Goal: Task Accomplishment & Management: Complete application form

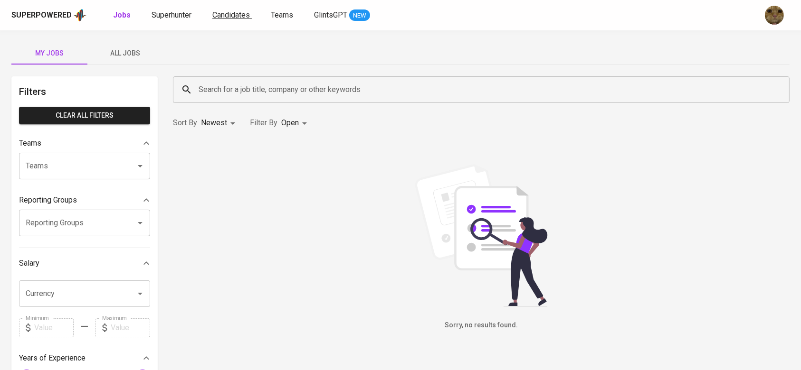
click at [236, 12] on span "Candidates" at bounding box center [231, 14] width 38 height 9
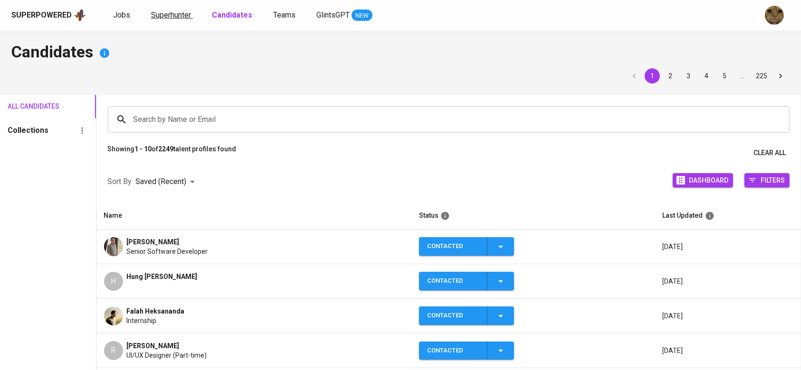
click at [183, 10] on span "Superhunter" at bounding box center [171, 14] width 40 height 9
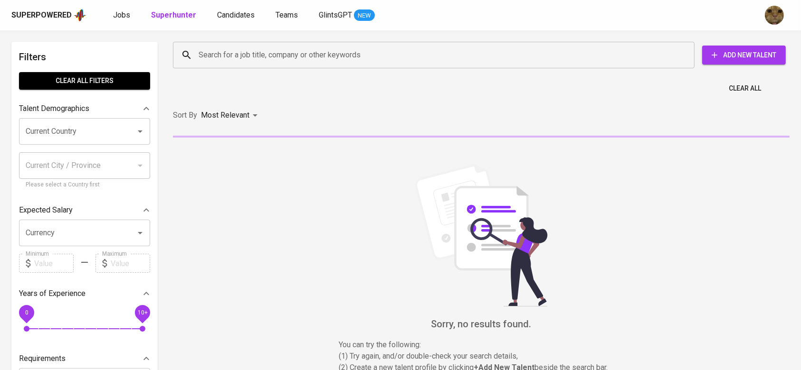
click at [204, 45] on div "Search for a job title, company or other keywords" at bounding box center [433, 55] width 521 height 27
click at [224, 12] on span "Candidates" at bounding box center [236, 14] width 38 height 9
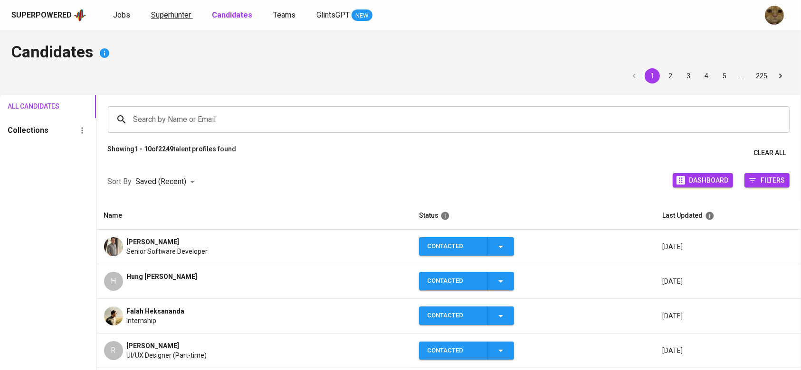
click at [163, 17] on span "Superhunter" at bounding box center [171, 14] width 40 height 9
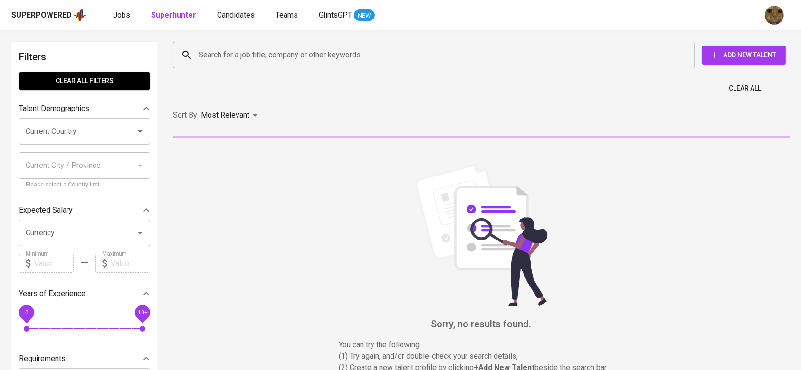
click at [206, 43] on div "Search for a job title, company or other keywords" at bounding box center [433, 55] width 521 height 27
paste input "[EMAIL_ADDRESS][DOMAIN_NAME] a"
type input "[EMAIL_ADDRESS][DOMAIN_NAME] a"
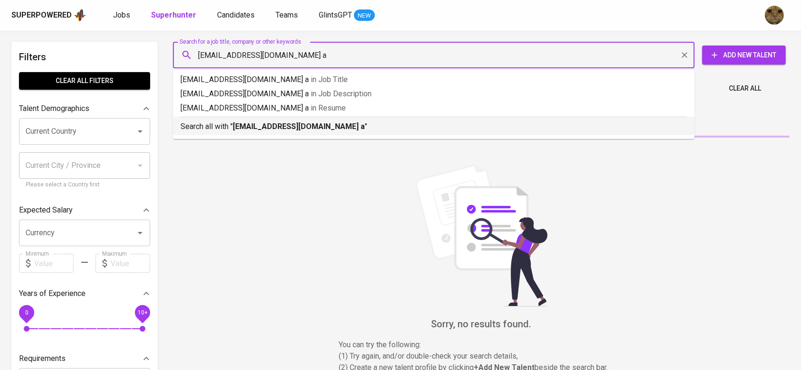
click at [231, 125] on p "Search all with " [EMAIL_ADDRESS][DOMAIN_NAME] a "" at bounding box center [433, 126] width 506 height 11
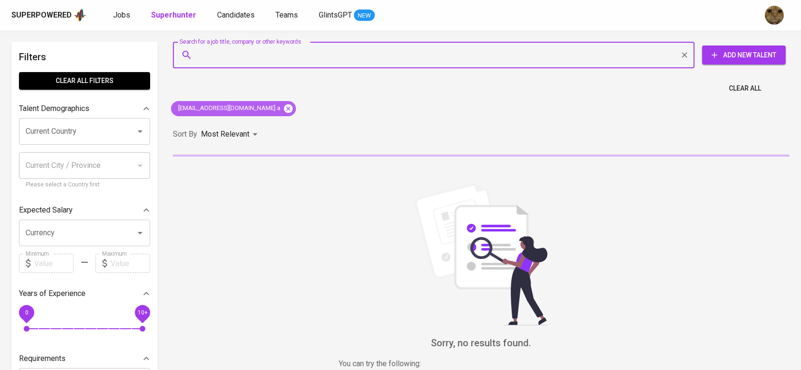
click at [283, 106] on icon at bounding box center [288, 109] width 10 height 10
click at [264, 120] on div "Sort By Most Relevant MOST_RELEVANT" at bounding box center [481, 134] width 628 height 29
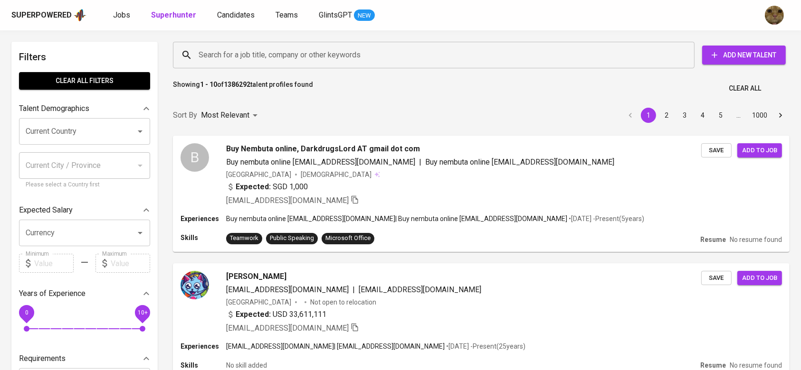
click at [214, 46] on input "Search for a job title, company or other keywords" at bounding box center [436, 55] width 480 height 18
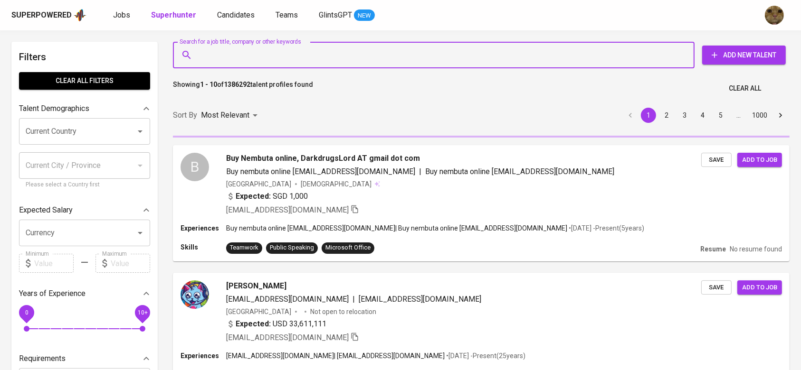
click at [218, 49] on input "Search for a job title, company or other keywords" at bounding box center [436, 55] width 480 height 18
paste input "[EMAIL_ADDRESS][DOMAIN_NAME] a"
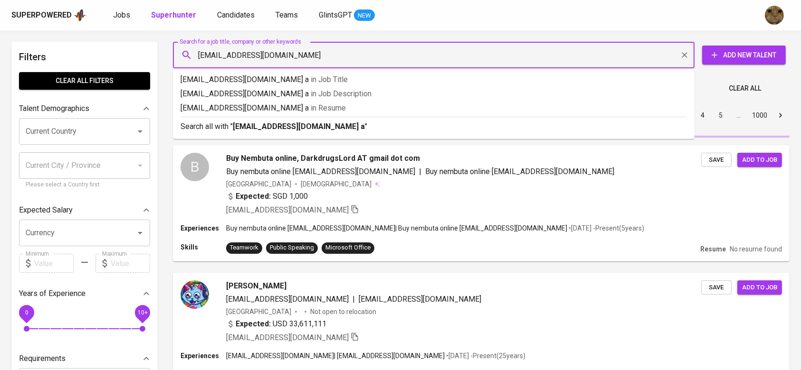
type input "[EMAIL_ADDRESS][DOMAIN_NAME]"
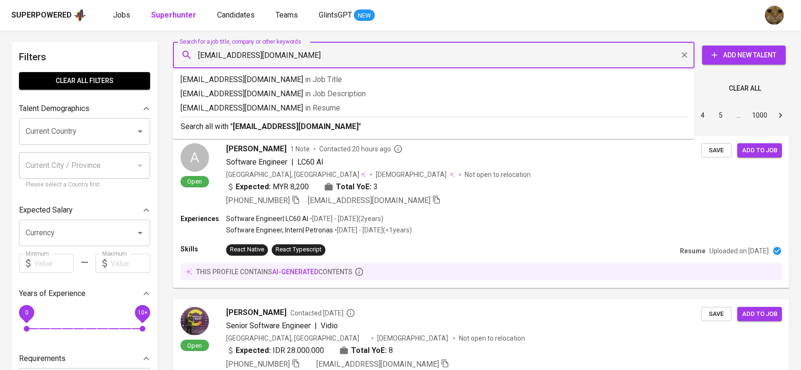
click at [331, 62] on input "[EMAIL_ADDRESS][DOMAIN_NAME]" at bounding box center [436, 55] width 480 height 18
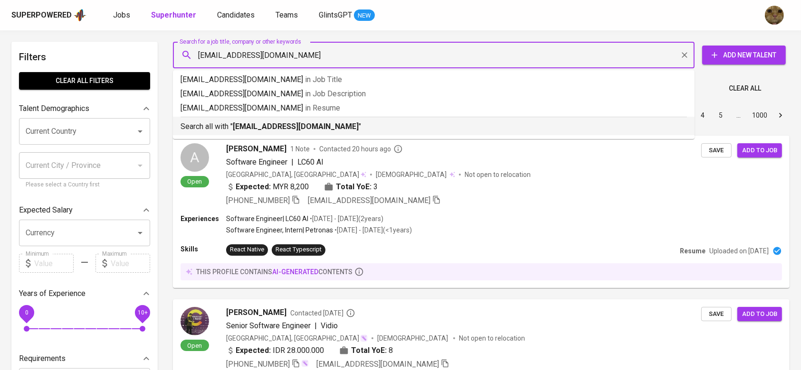
click at [296, 123] on b "[EMAIL_ADDRESS][DOMAIN_NAME]" at bounding box center [296, 126] width 126 height 9
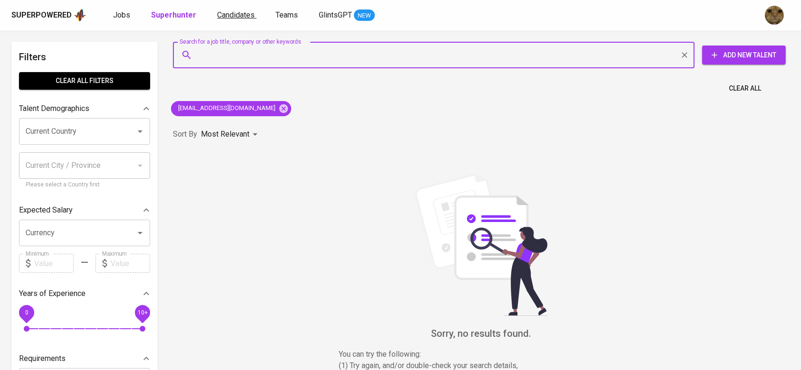
click at [220, 12] on span "Candidates" at bounding box center [236, 14] width 38 height 9
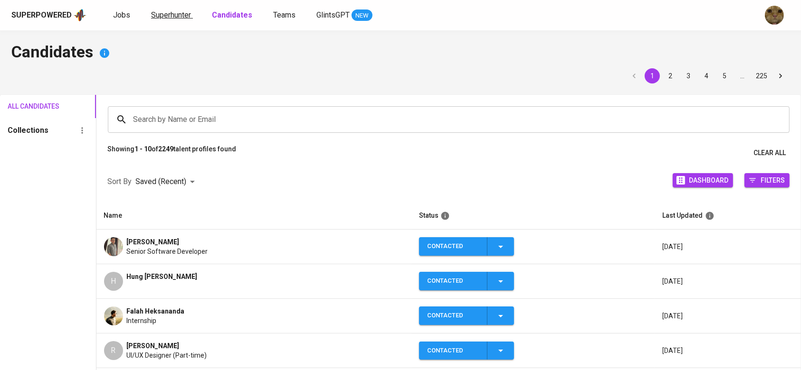
click at [175, 13] on span "Superhunter" at bounding box center [171, 14] width 40 height 9
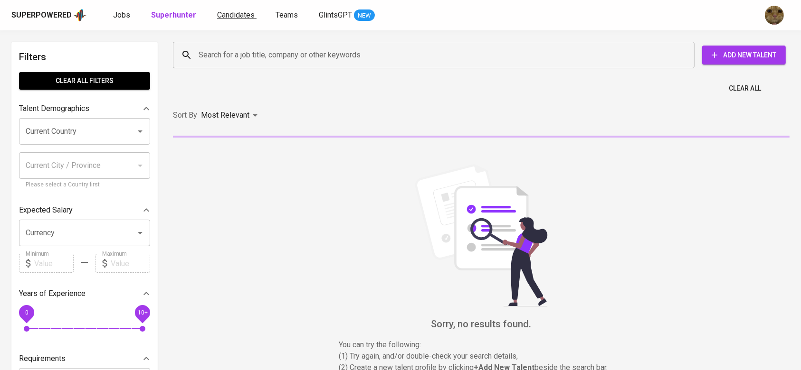
click at [246, 9] on link "Candidates" at bounding box center [236, 15] width 39 height 12
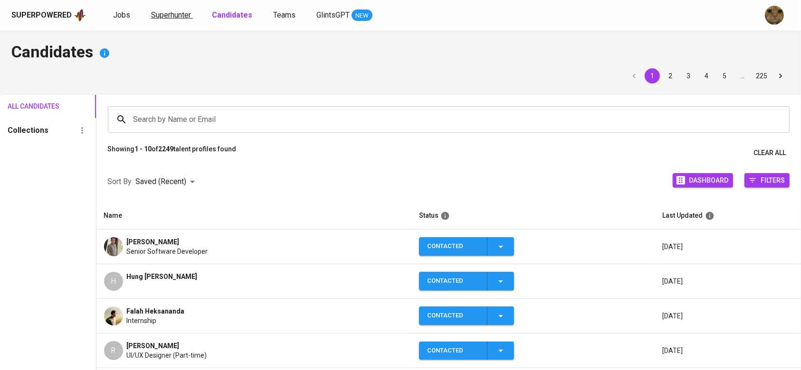
click at [183, 14] on span "Superhunter" at bounding box center [171, 14] width 40 height 9
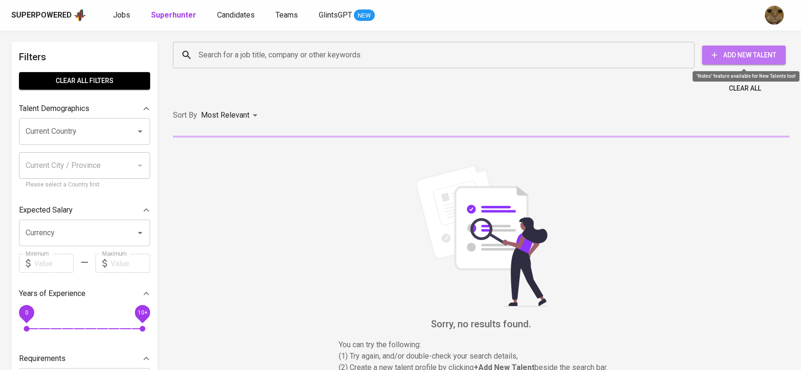
click at [743, 49] on span "Add New Talent" at bounding box center [743, 55] width 68 height 12
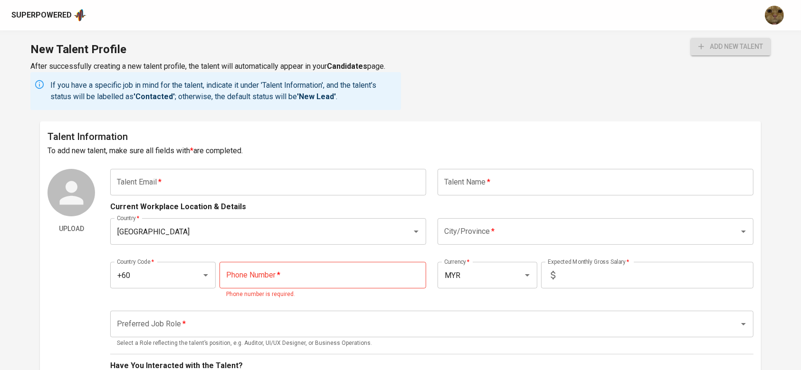
click at [164, 187] on input "text" at bounding box center [268, 182] width 316 height 27
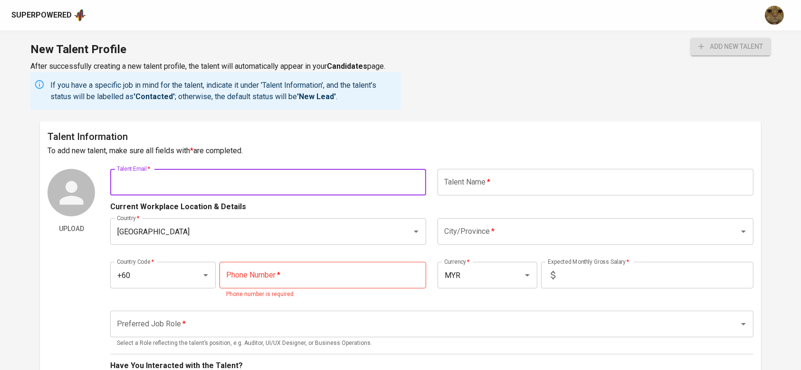
paste input "[EMAIL_ADDRESS][DOMAIN_NAME] a"
type input "[EMAIL_ADDRESS][DOMAIN_NAME] a"
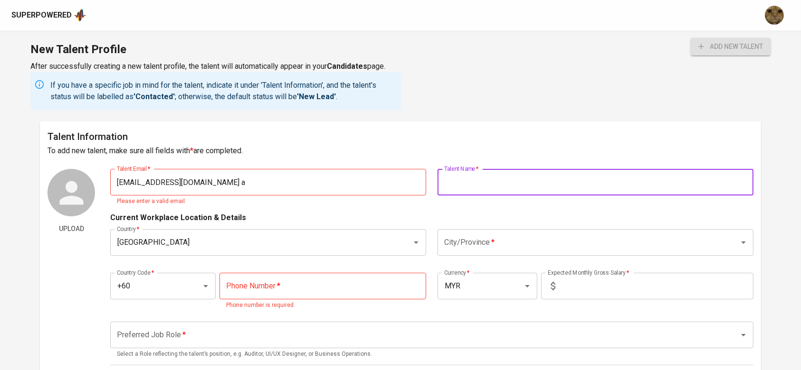
click at [467, 172] on input "text" at bounding box center [595, 182] width 316 height 27
type input "[PERSON_NAME]"
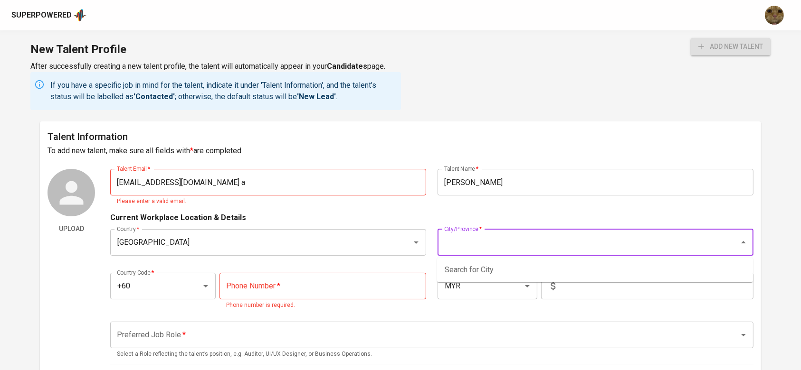
click at [482, 245] on input "City/Province   *" at bounding box center [582, 243] width 281 height 18
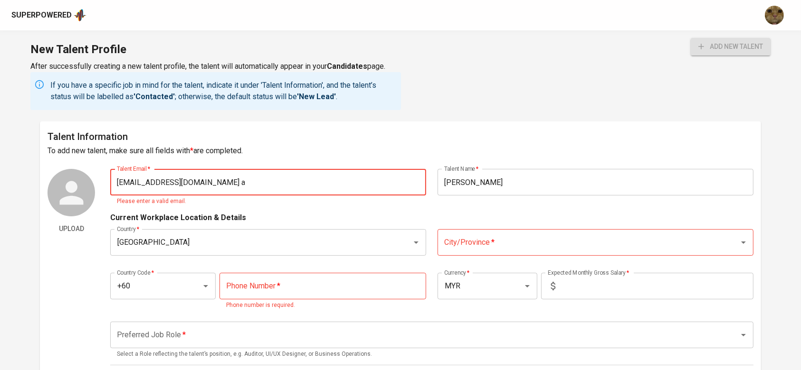
click at [245, 180] on input "[EMAIL_ADDRESS][DOMAIN_NAME] a" at bounding box center [268, 182] width 316 height 27
type input "[EMAIL_ADDRESS][DOMAIN_NAME]"
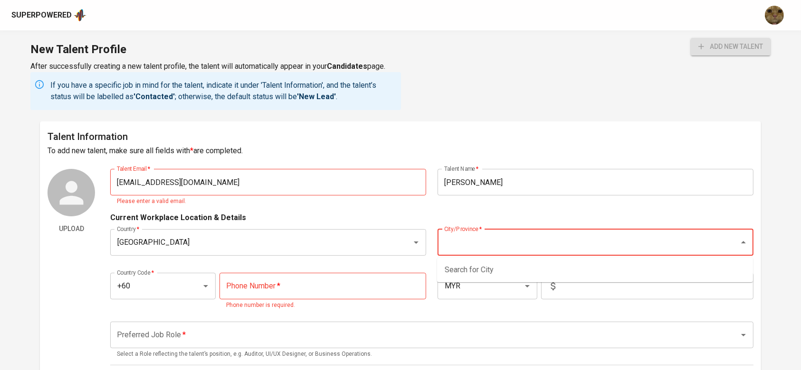
click at [463, 250] on input "City/Province   *" at bounding box center [582, 243] width 281 height 18
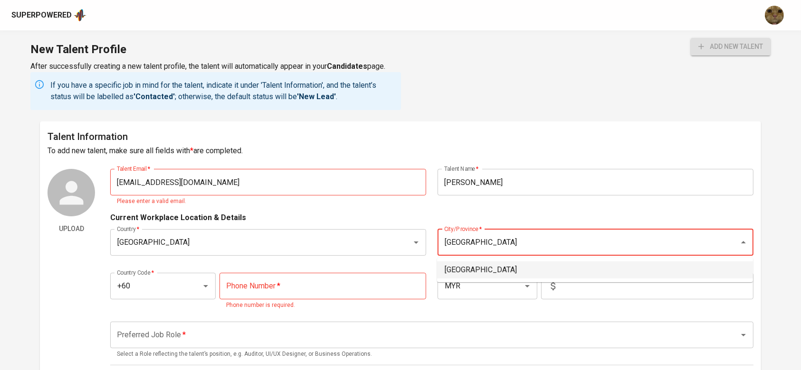
click at [463, 266] on li "[GEOGRAPHIC_DATA]" at bounding box center [595, 270] width 316 height 17
type input "[GEOGRAPHIC_DATA]"
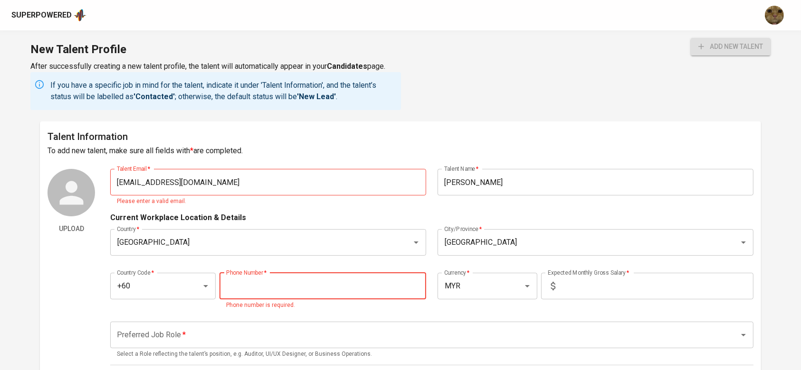
click at [284, 279] on input "tel" at bounding box center [322, 286] width 207 height 27
paste input "[PHONE_NUMBER]"
type input "[PHONE_NUMBER]"
click at [570, 291] on input "text" at bounding box center [656, 286] width 194 height 27
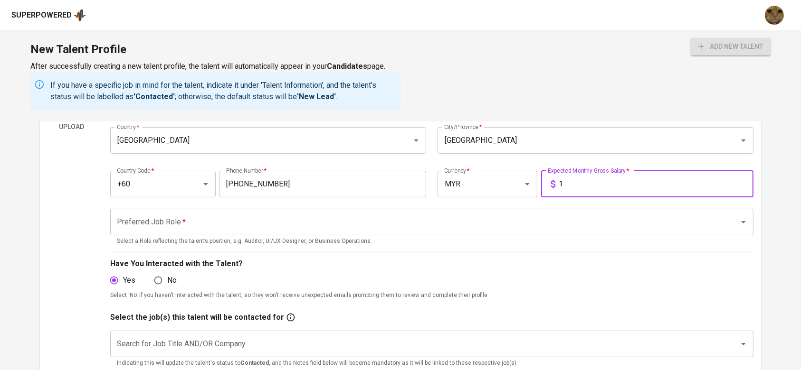
scroll to position [110, 0]
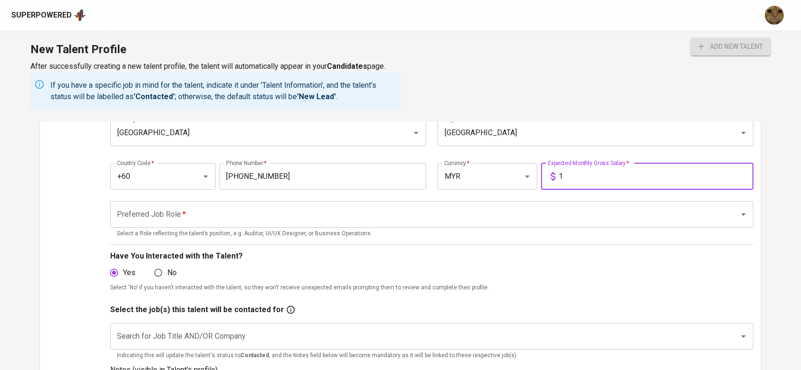
click at [293, 226] on div "Preferred Job Role *" at bounding box center [431, 214] width 643 height 27
type input "1"
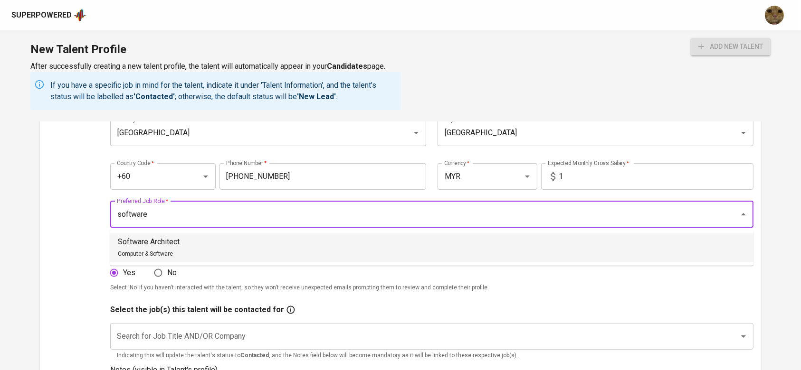
click at [213, 244] on li "Software Architect Computer & Software" at bounding box center [431, 248] width 643 height 28
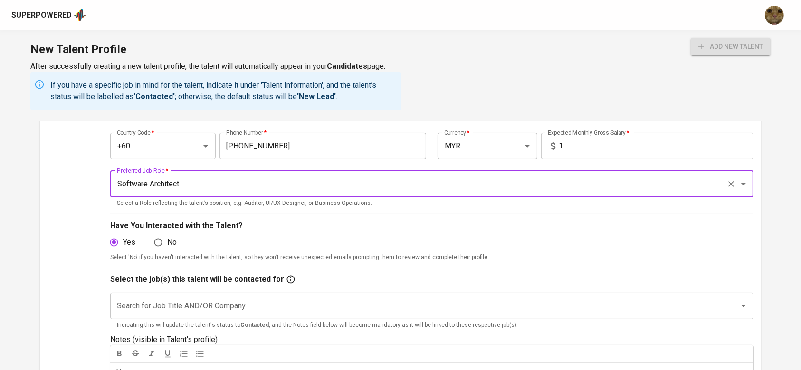
scroll to position [145, 0]
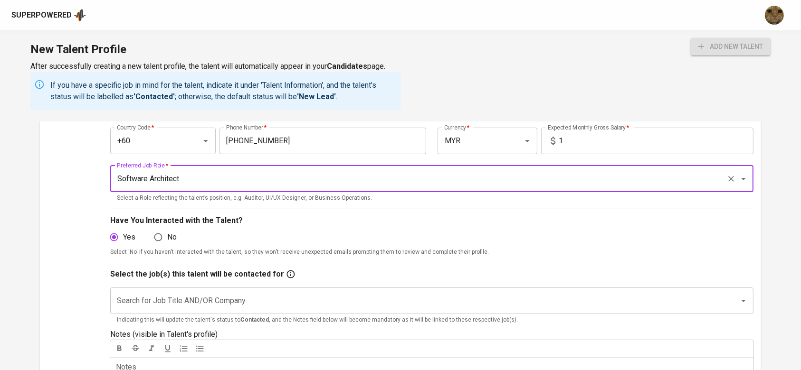
type input "Software Architect"
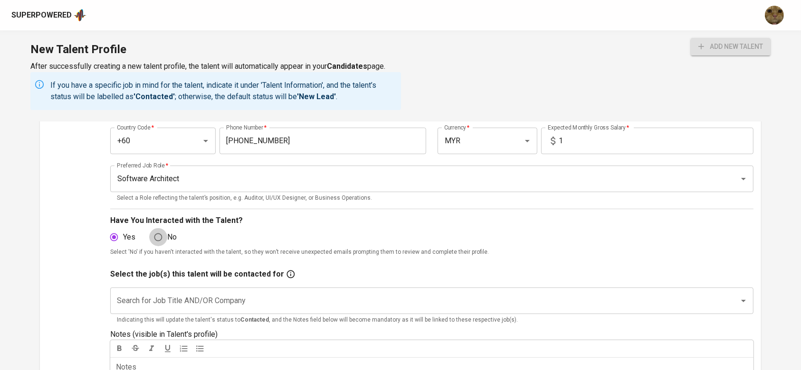
click at [150, 242] on input "No" at bounding box center [158, 237] width 18 height 18
radio input "true"
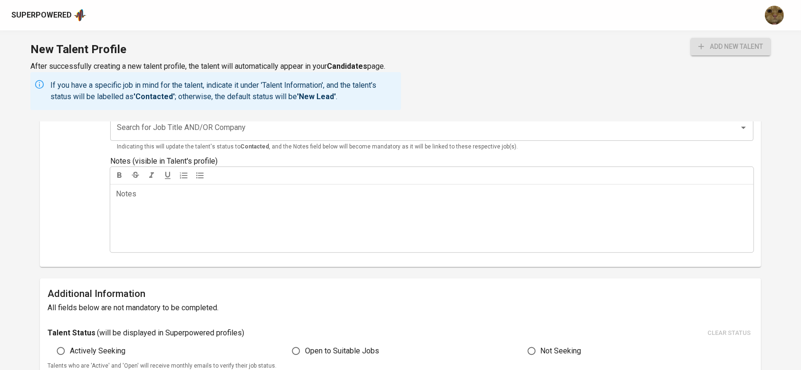
scroll to position [0, 0]
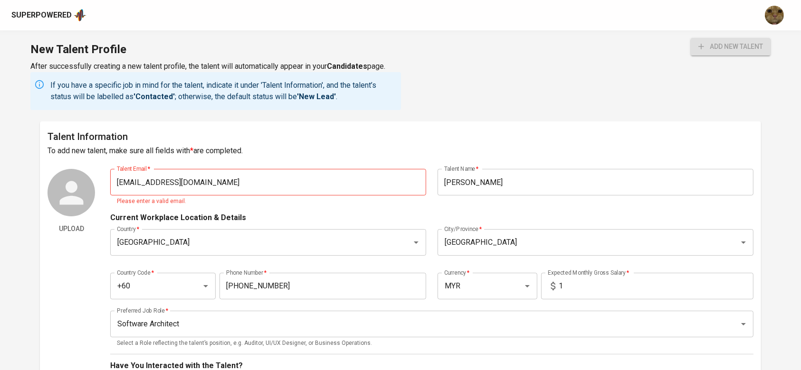
click at [222, 184] on input "[EMAIL_ADDRESS][DOMAIN_NAME]" at bounding box center [268, 182] width 316 height 27
click at [122, 180] on input "[EMAIL_ADDRESS][DOMAIN_NAME]" at bounding box center [268, 182] width 316 height 27
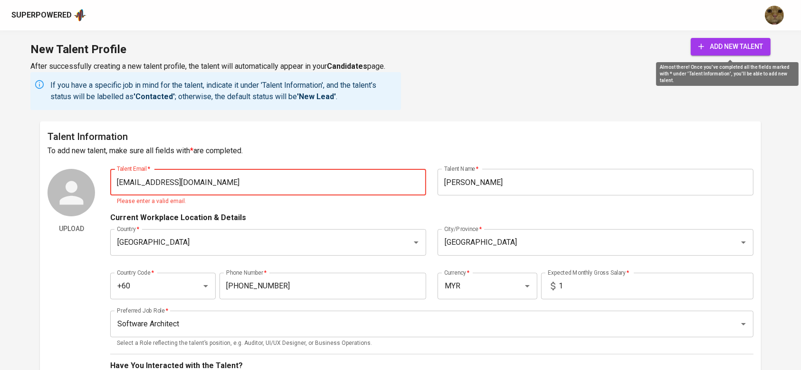
type input "[EMAIL_ADDRESS][DOMAIN_NAME]"
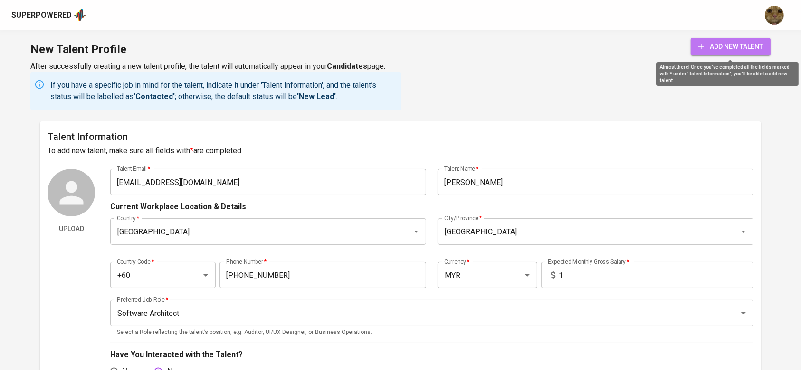
click at [721, 46] on span "add new talent" at bounding box center [730, 47] width 65 height 12
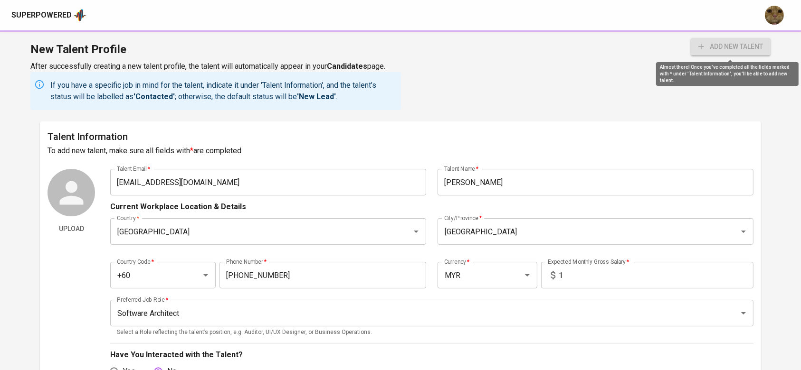
radio input "true"
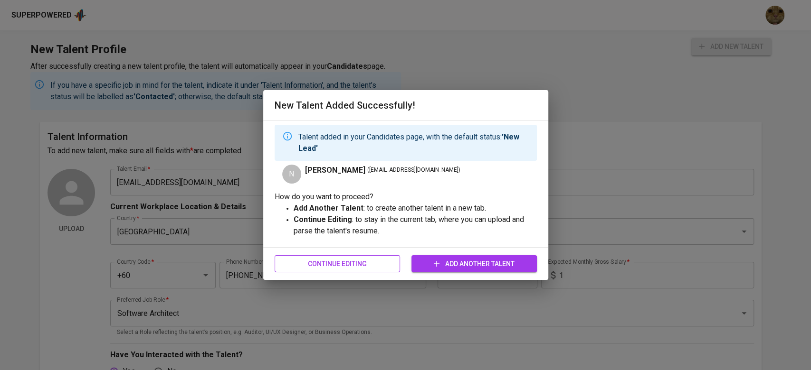
click at [350, 264] on span "Continue Editing" at bounding box center [337, 264] width 110 height 12
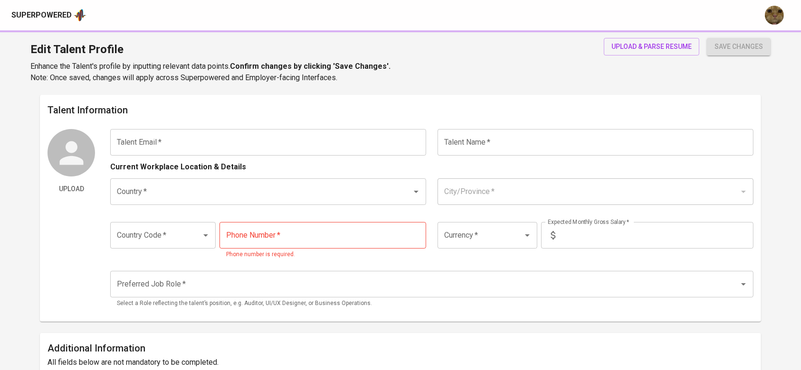
type input "[EMAIL_ADDRESS][DOMAIN_NAME]"
type input "[PERSON_NAME]"
type input "[GEOGRAPHIC_DATA]"
type input "+60"
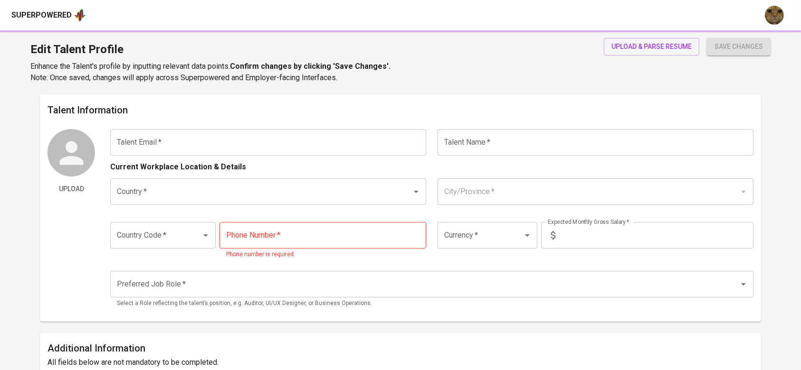
type input "[PHONE_NUMBER]"
type input "MYR"
type input "1"
type input "Software Architect"
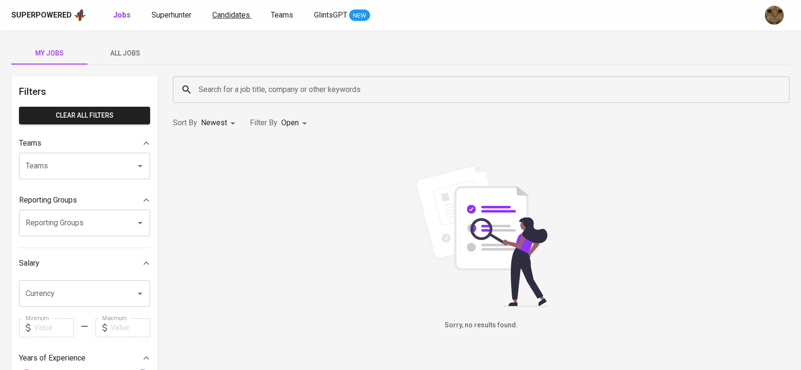
drag, startPoint x: 0, startPoint y: 0, endPoint x: 236, endPoint y: 18, distance: 236.2
click at [236, 18] on span "Candidates" at bounding box center [231, 14] width 38 height 9
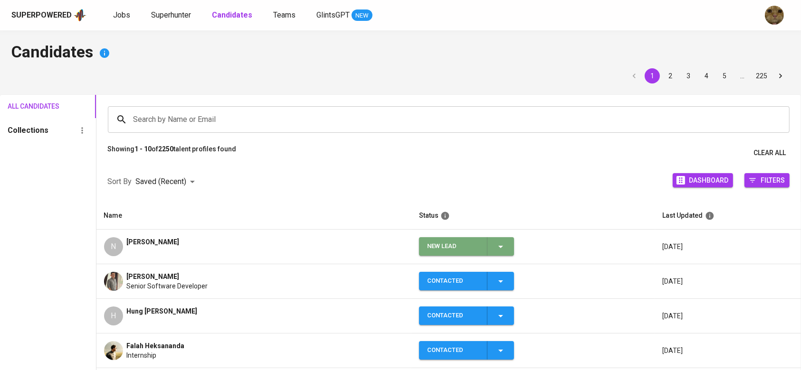
click at [500, 253] on div "New Lead" at bounding box center [466, 246] width 79 height 19
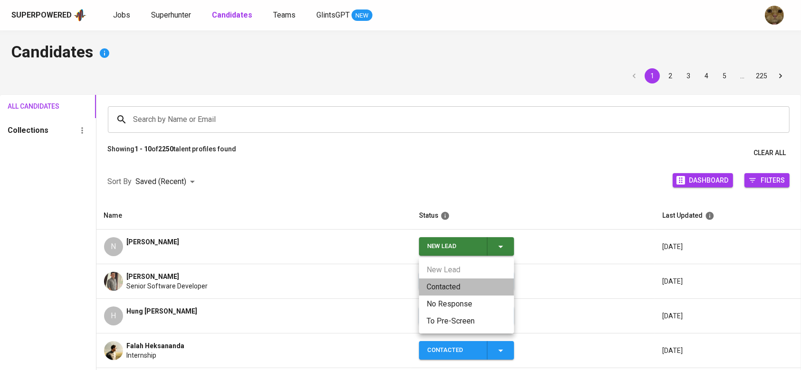
click at [444, 287] on li "Contacted" at bounding box center [466, 287] width 95 height 17
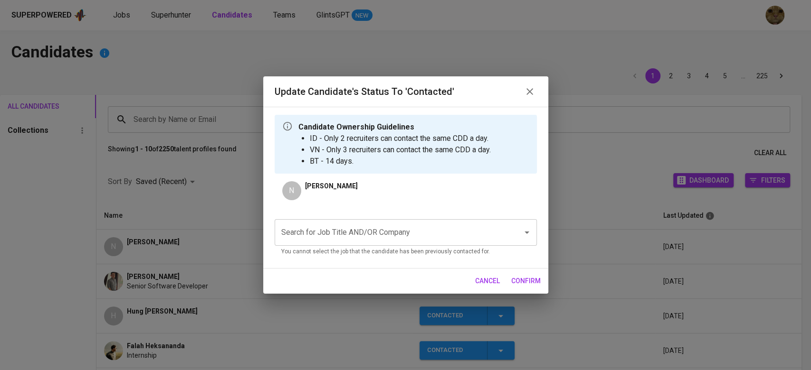
click at [321, 226] on input "Search for Job Title AND/OR Company" at bounding box center [392, 233] width 227 height 18
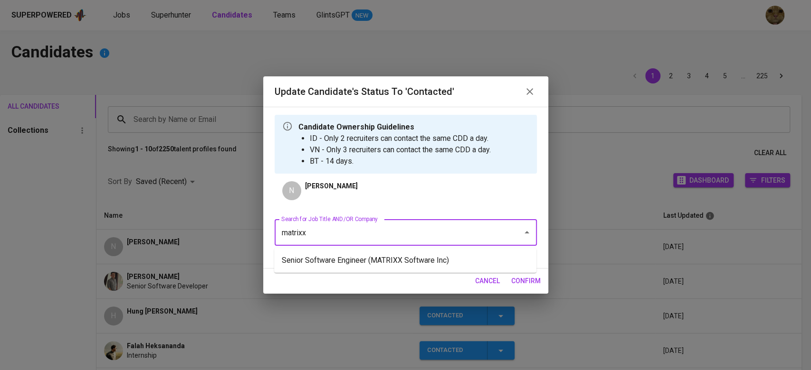
click at [311, 260] on li "Senior Software Engineer (MATRIXX Software Inc)" at bounding box center [405, 260] width 262 height 17
type input "matrixx"
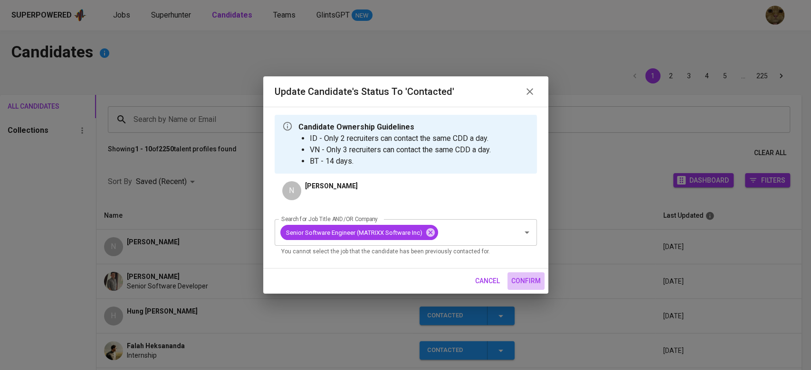
click at [520, 283] on span "confirm" at bounding box center [525, 281] width 29 height 12
